Goal: Task Accomplishment & Management: Use online tool/utility

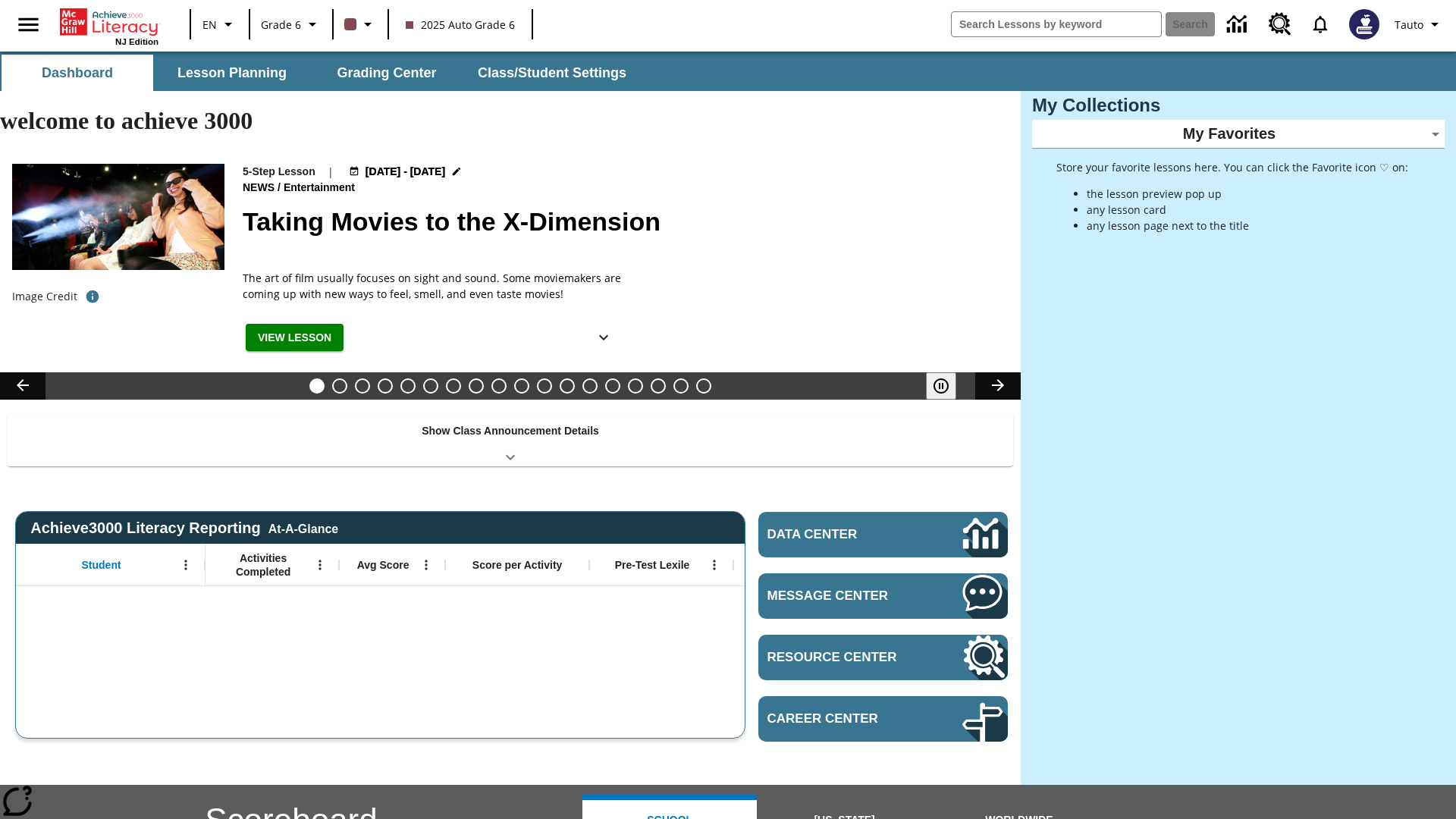
type input "-1"
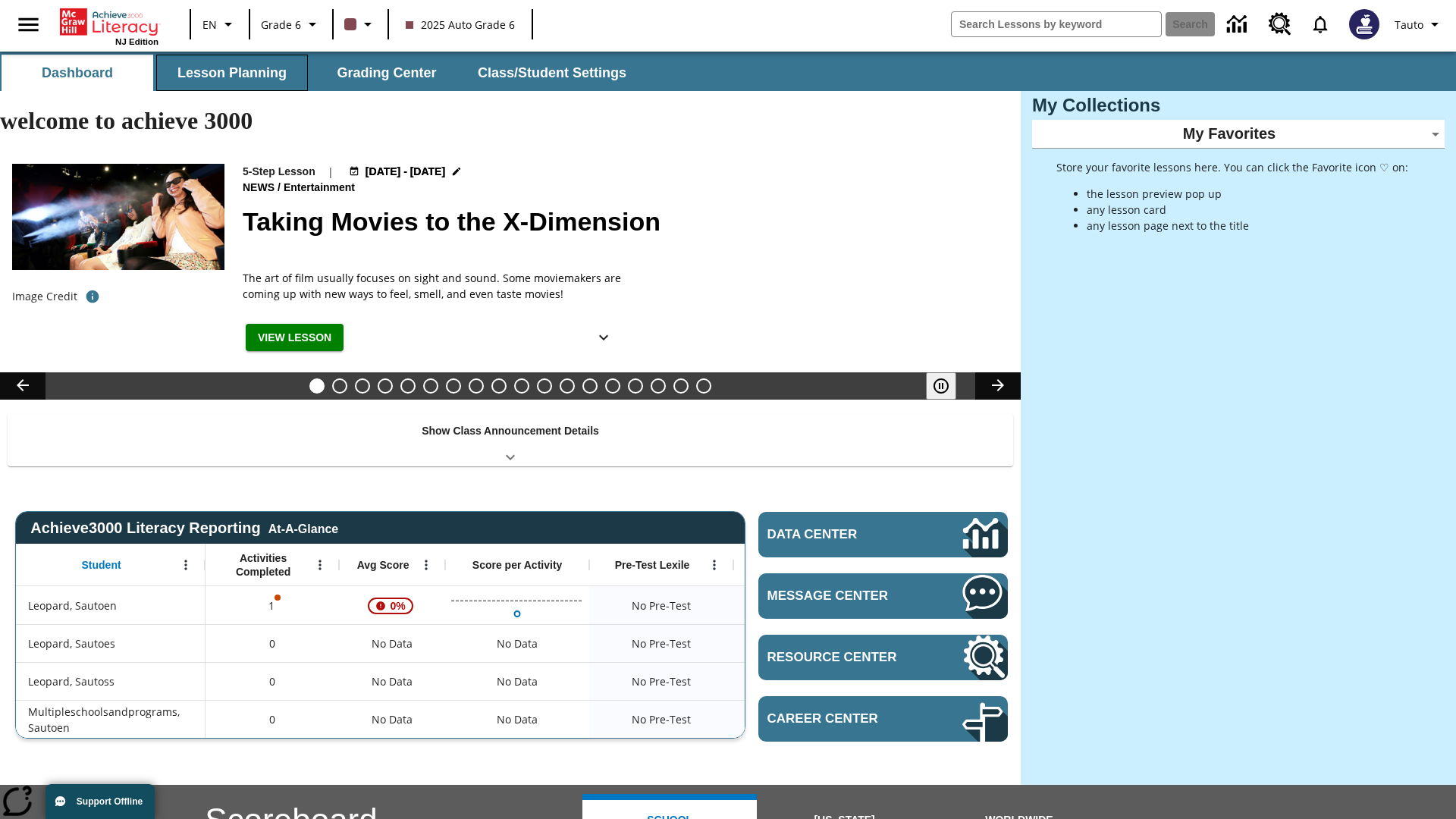
click at [232, 73] on button "Lesson Planning" at bounding box center [231, 72] width 151 height 36
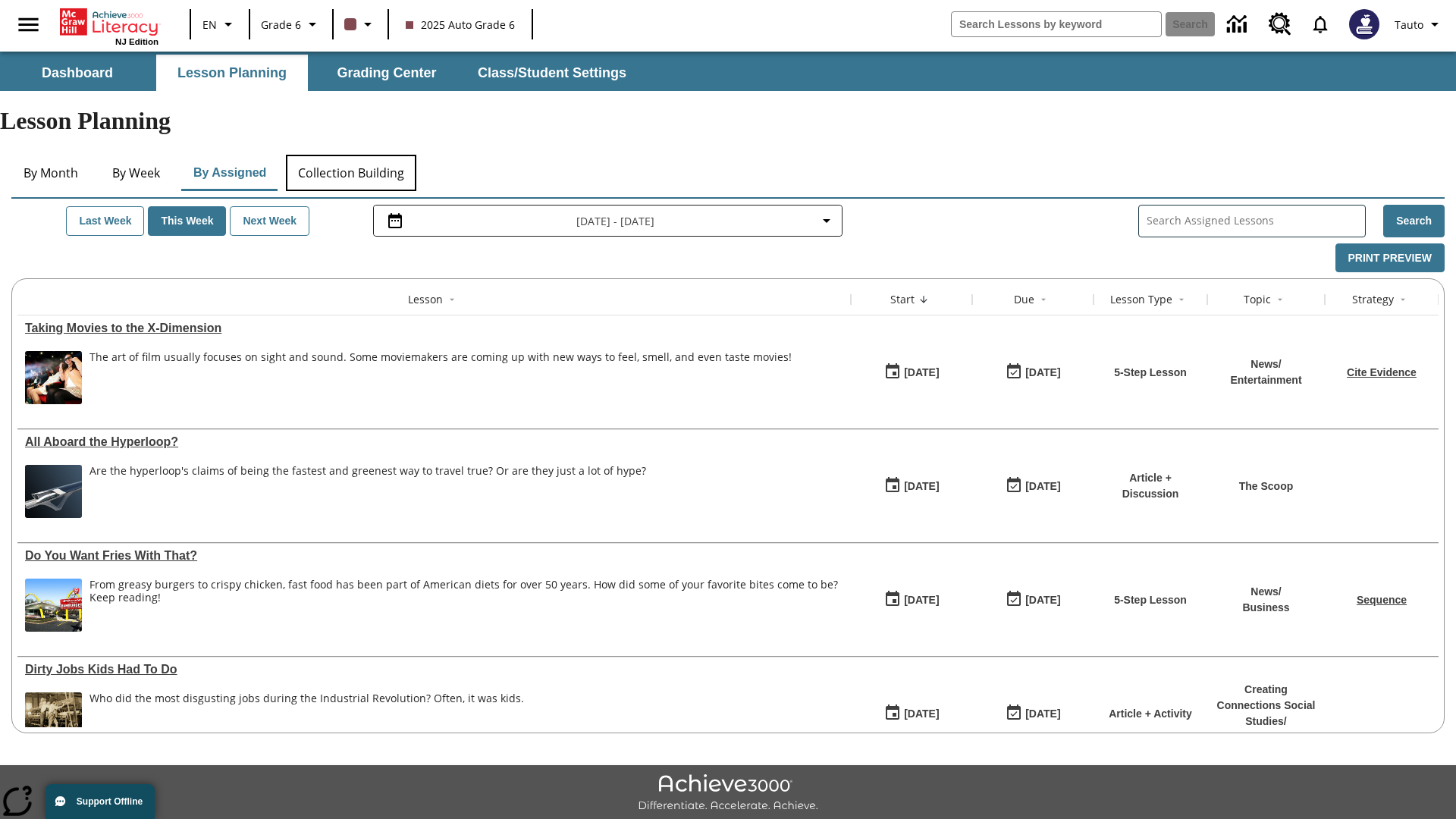
click at [350, 155] on button "Collection Building" at bounding box center [351, 173] width 131 height 36
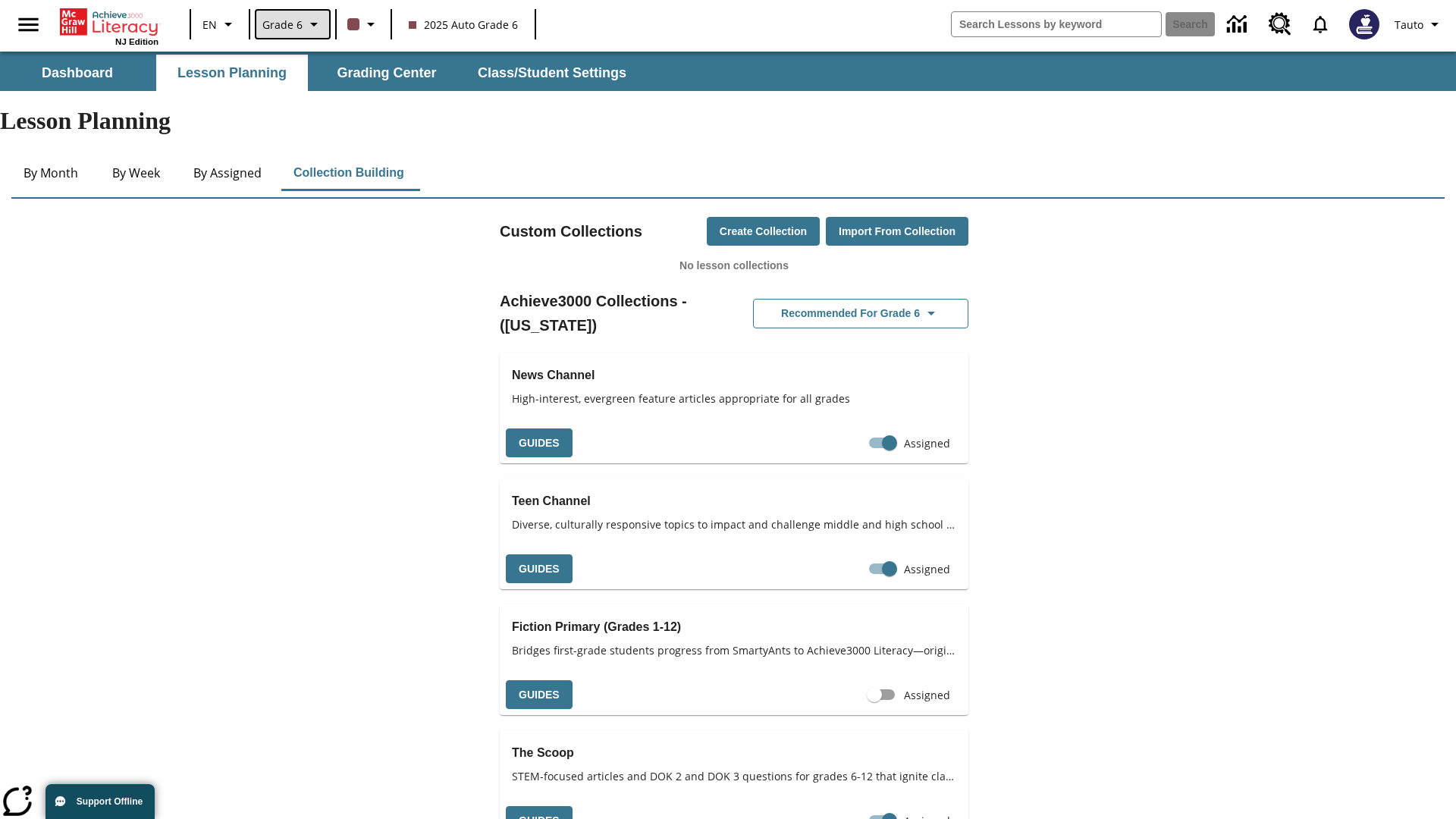
click at [291, 24] on span "Grade 6" at bounding box center [282, 24] width 40 height 16
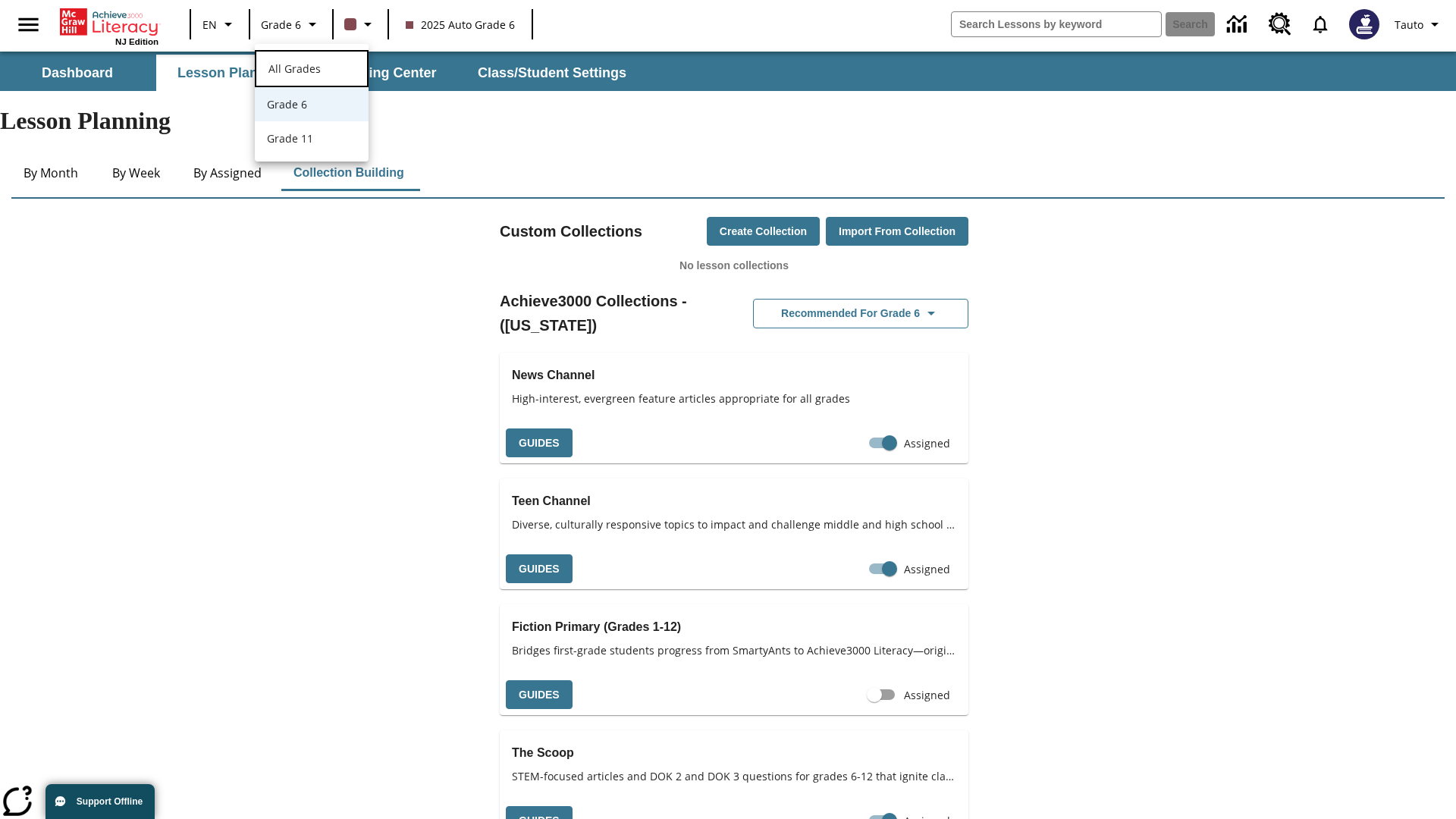
click at [311, 66] on span "All Grades" at bounding box center [295, 68] width 53 height 15
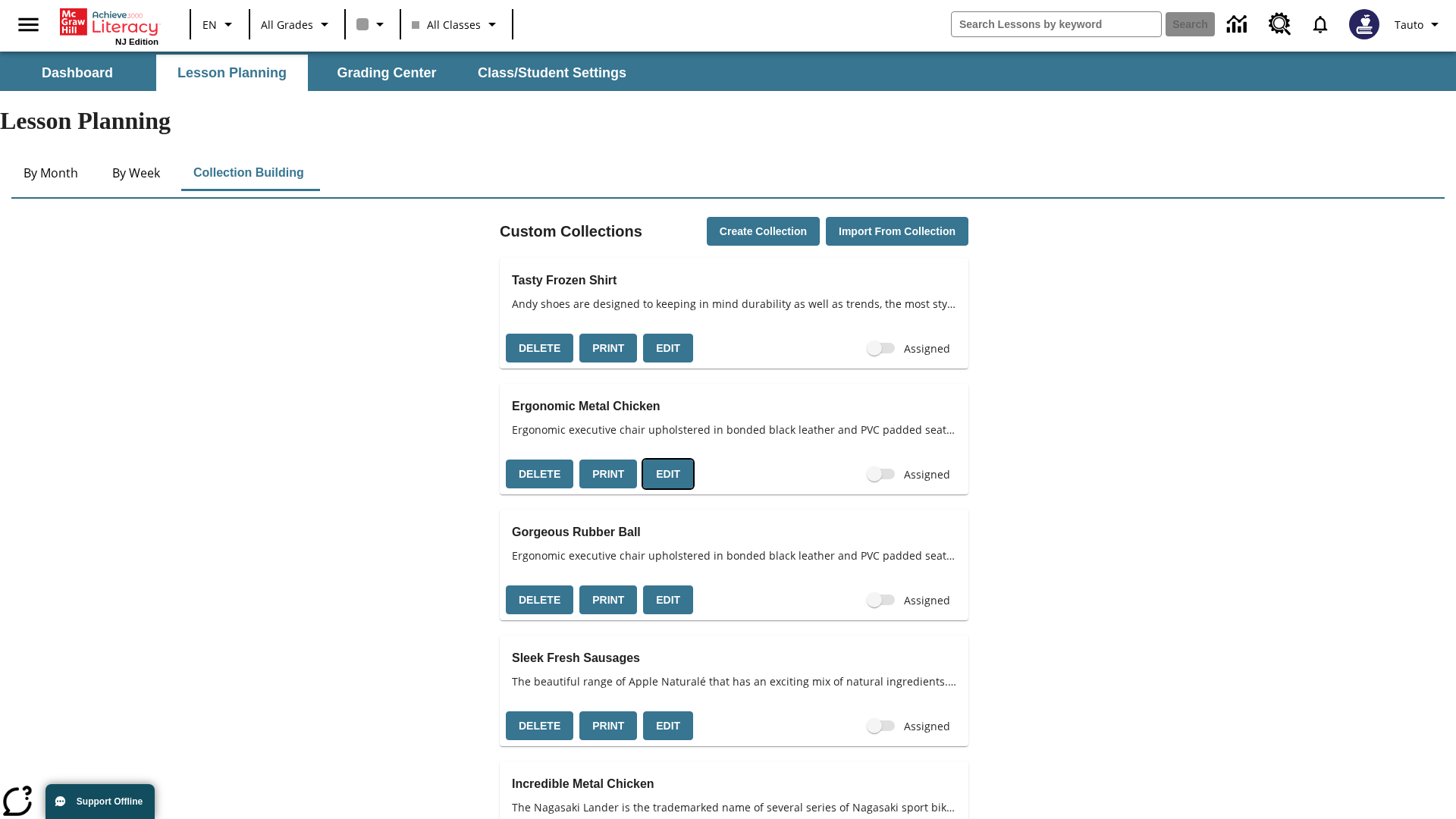
click at [663, 460] on button "Edit" at bounding box center [667, 474] width 50 height 29
